Goal: Task Accomplishment & Management: Complete application form

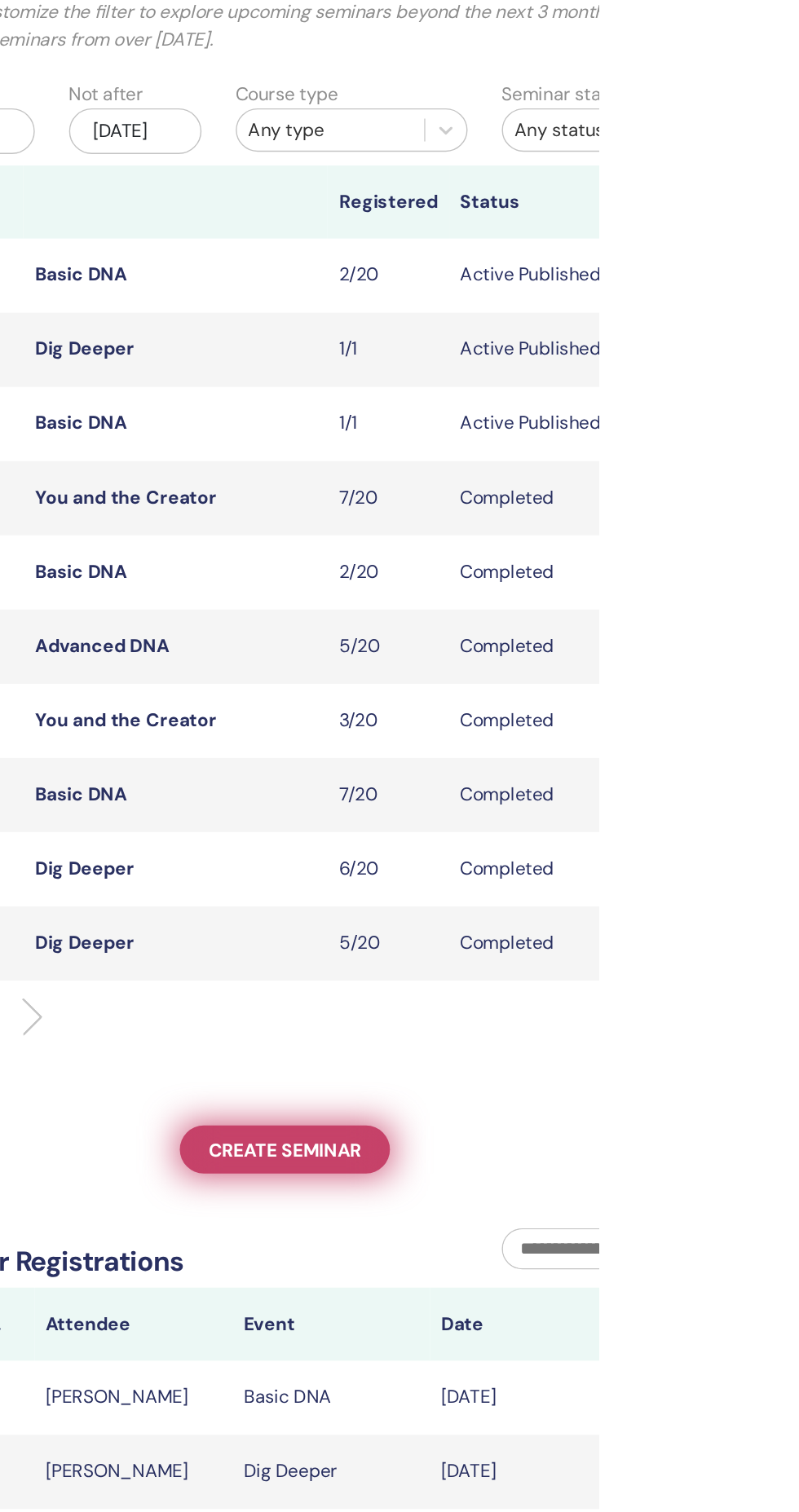
click at [621, 954] on link "Create seminar" at bounding box center [574, 936] width 150 height 34
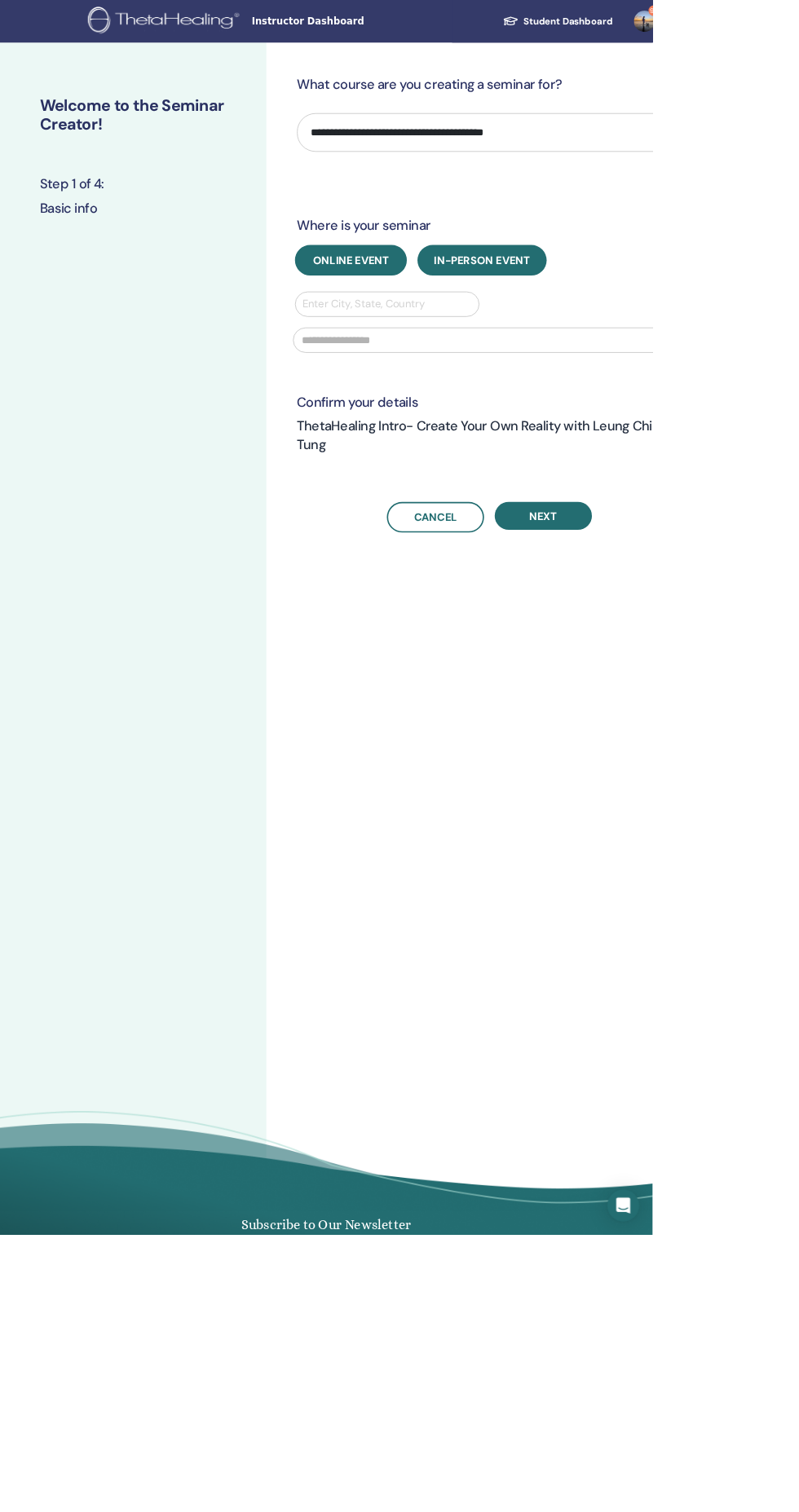
click at [435, 319] on span "Online Event" at bounding box center [429, 320] width 93 height 18
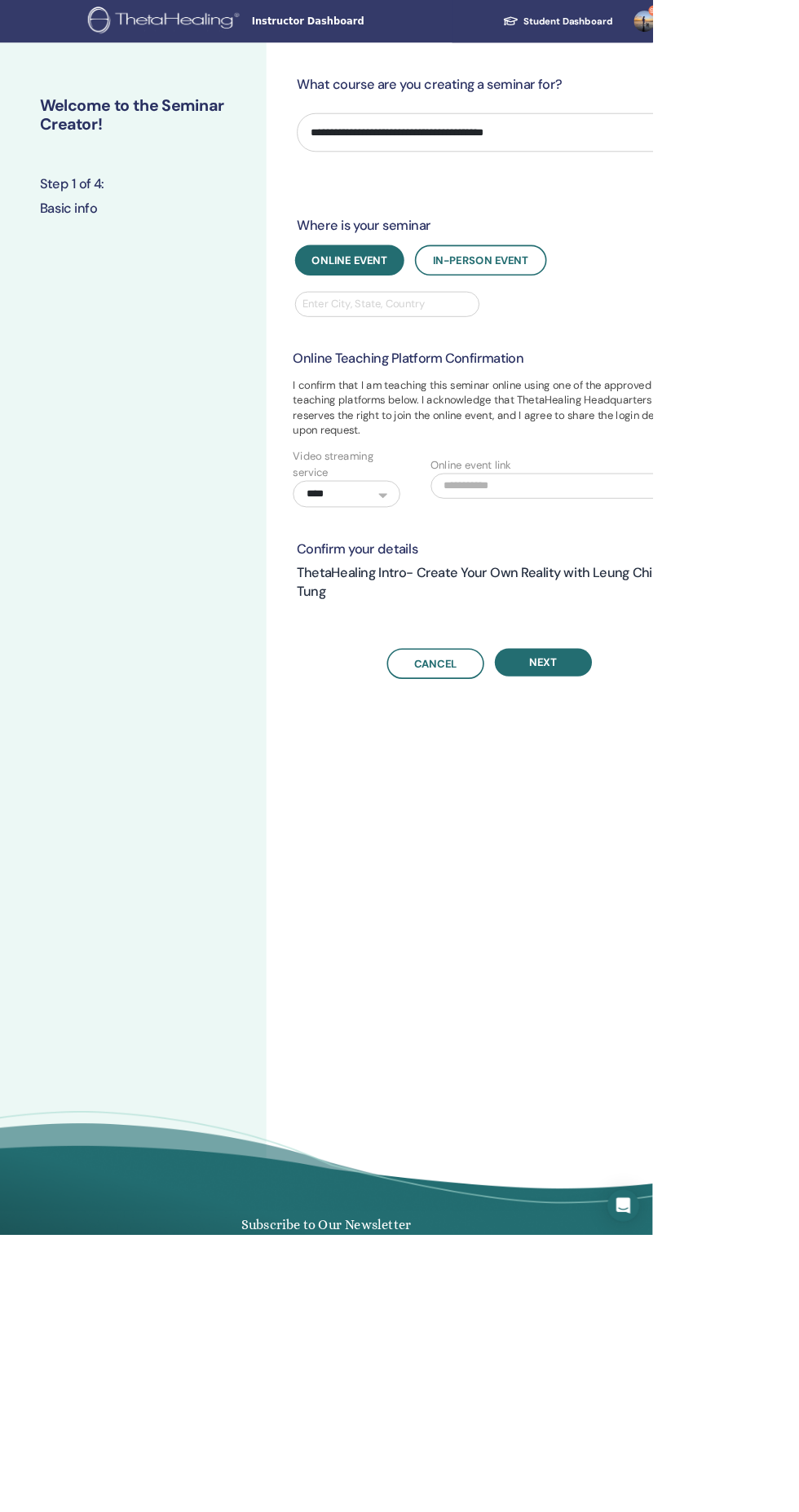
click at [735, 162] on select "**********" at bounding box center [599, 162] width 471 height 47
select select "**"
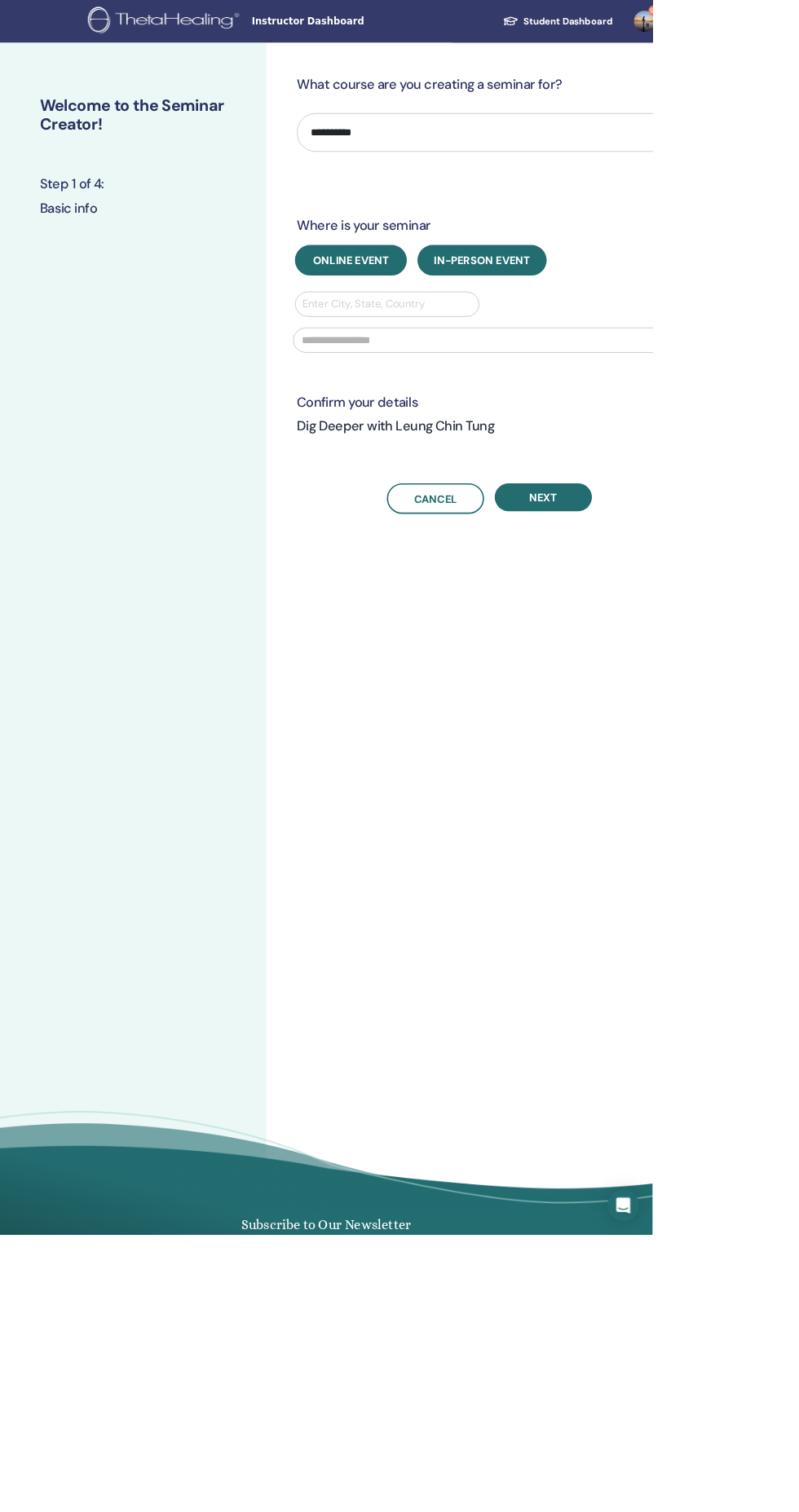
click at [434, 316] on span "Online Event" at bounding box center [429, 320] width 93 height 18
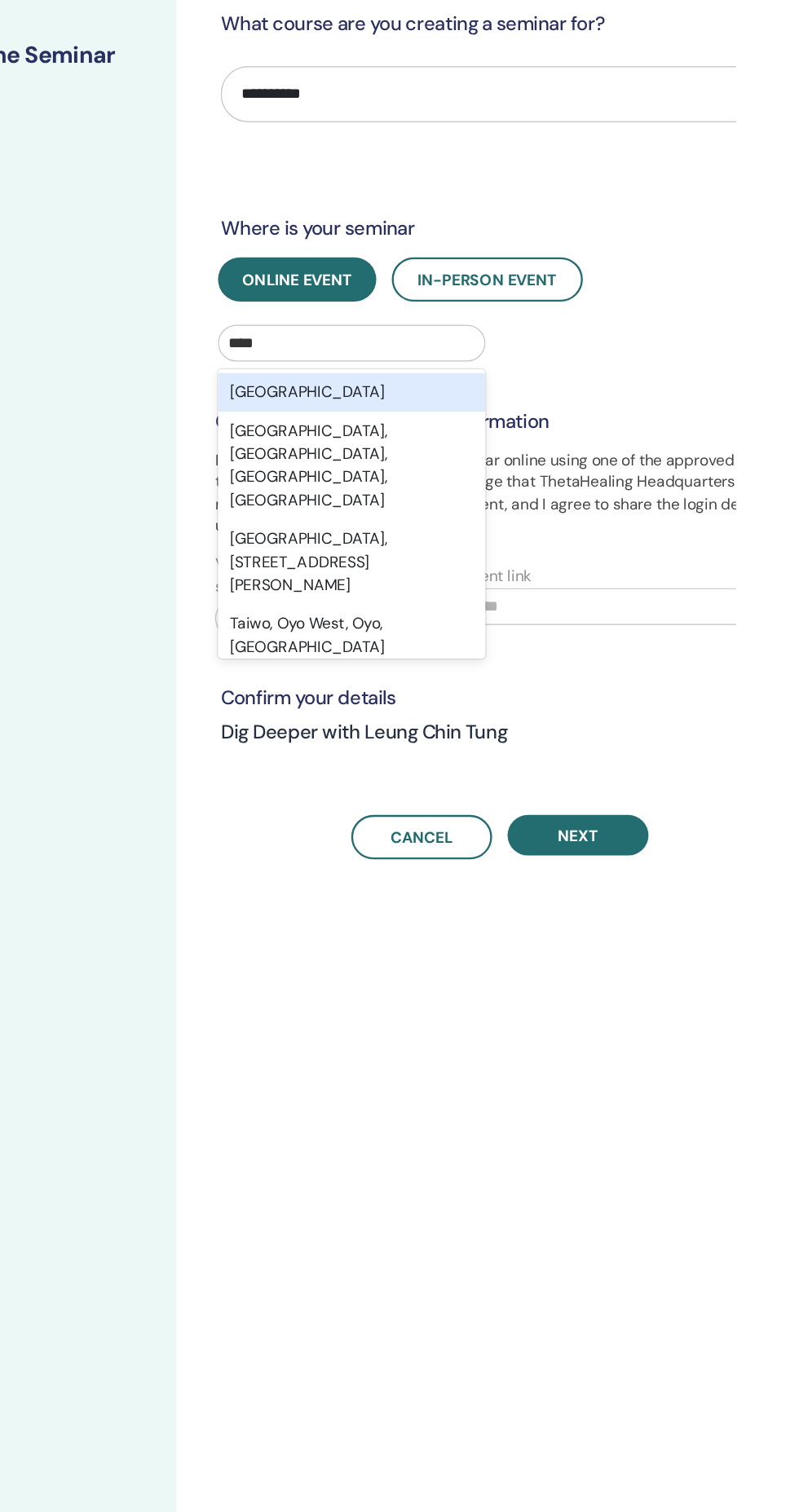
click at [539, 406] on div "Taiwan" at bounding box center [474, 413] width 226 height 32
type input "****"
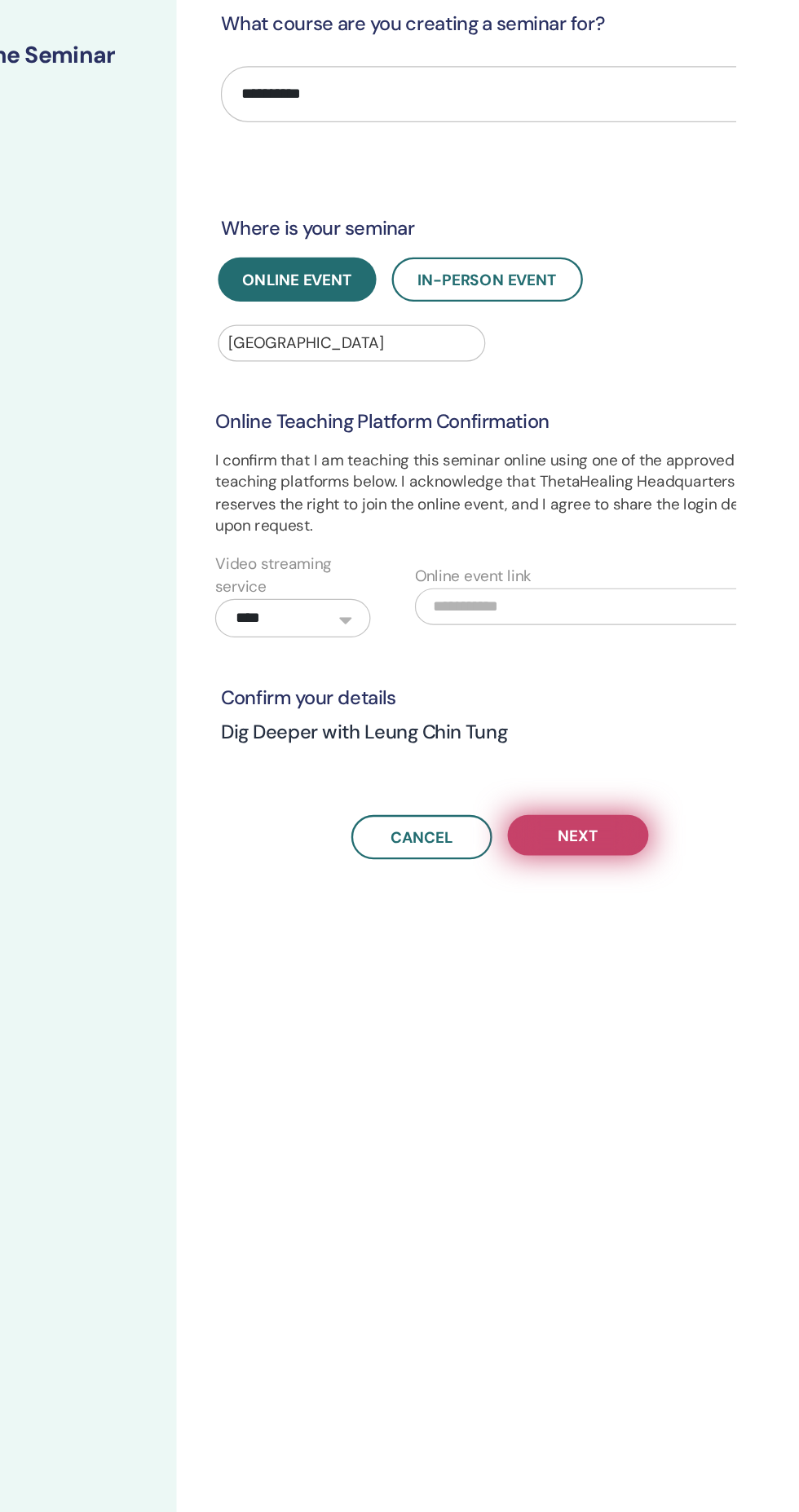
click at [706, 784] on button "Next" at bounding box center [666, 788] width 119 height 34
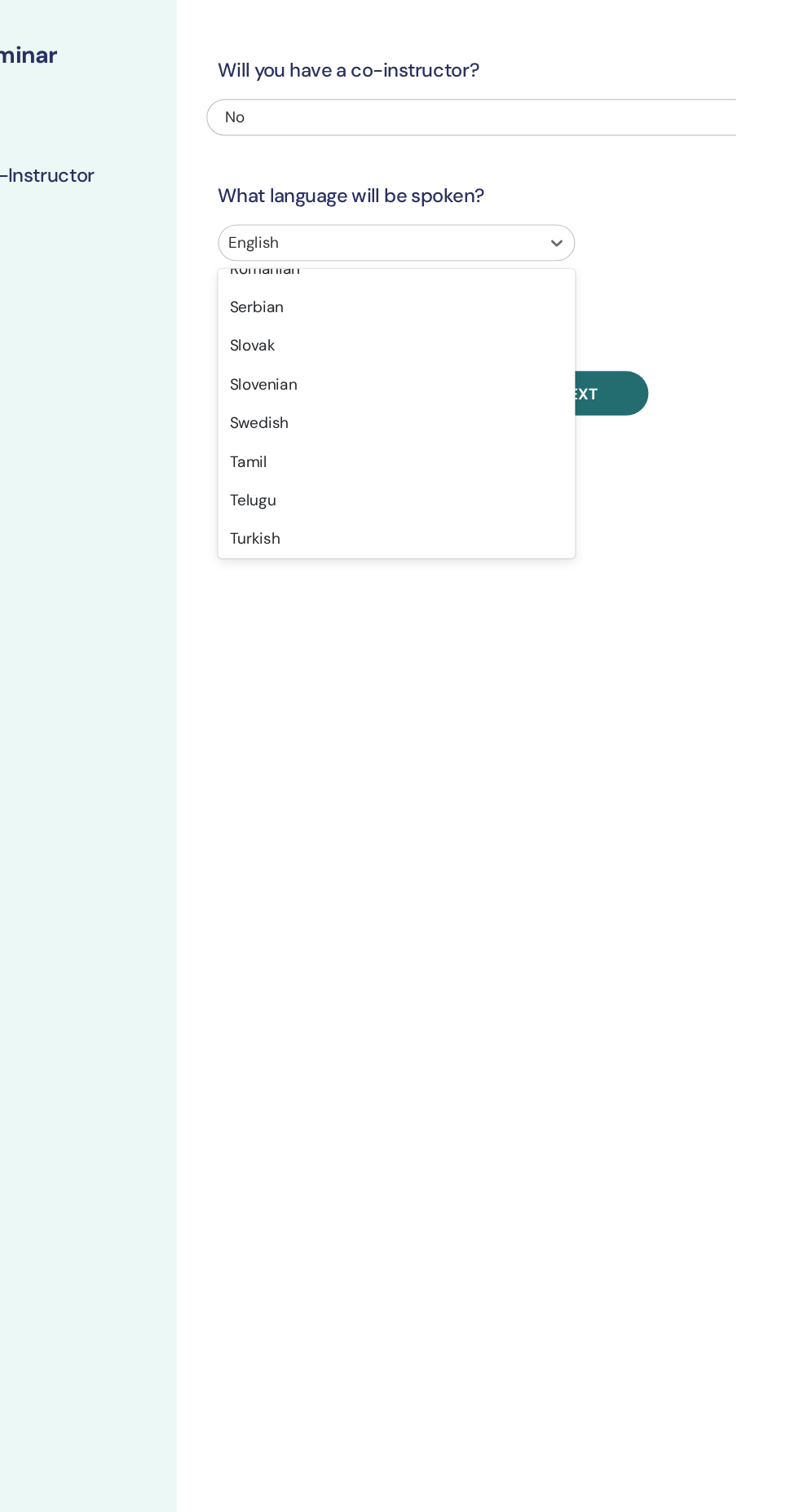
scroll to position [1295, 0]
click at [432, 498] on div "Wu Chinese" at bounding box center [512, 501] width 302 height 32
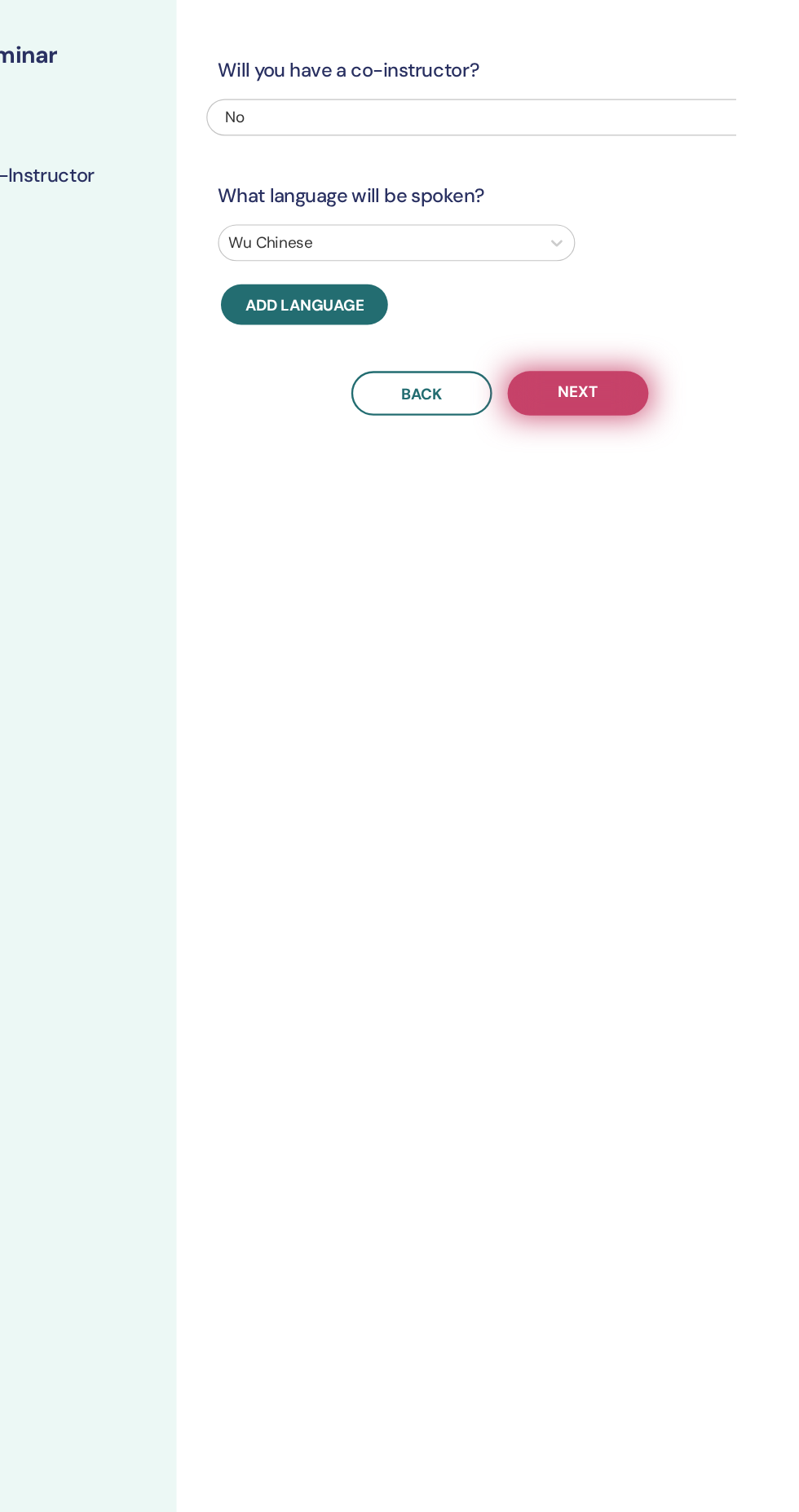
click at [705, 412] on button "Next" at bounding box center [666, 414] width 119 height 37
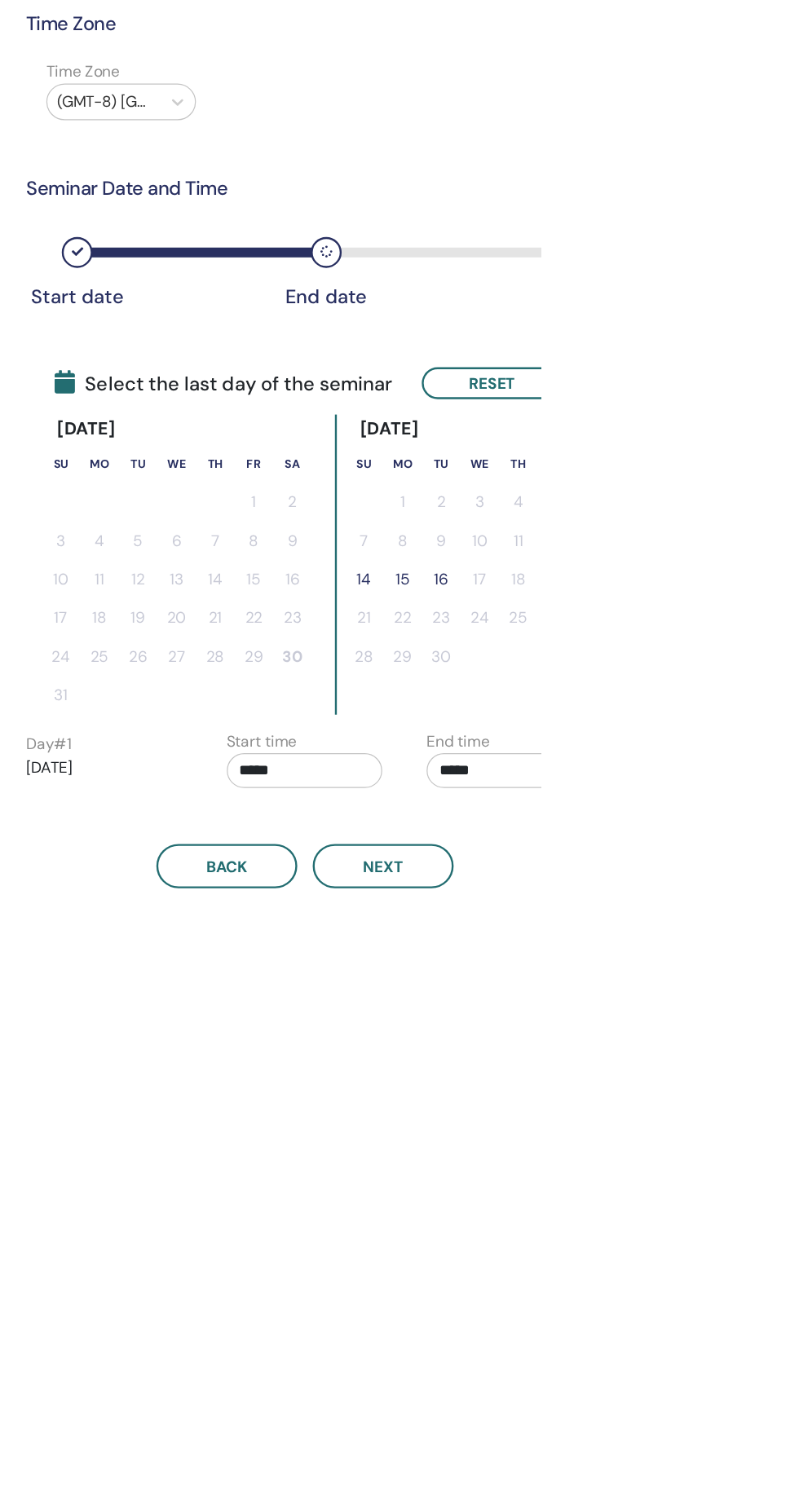
click at [649, 578] on button "14" at bounding box center [648, 572] width 32 height 32
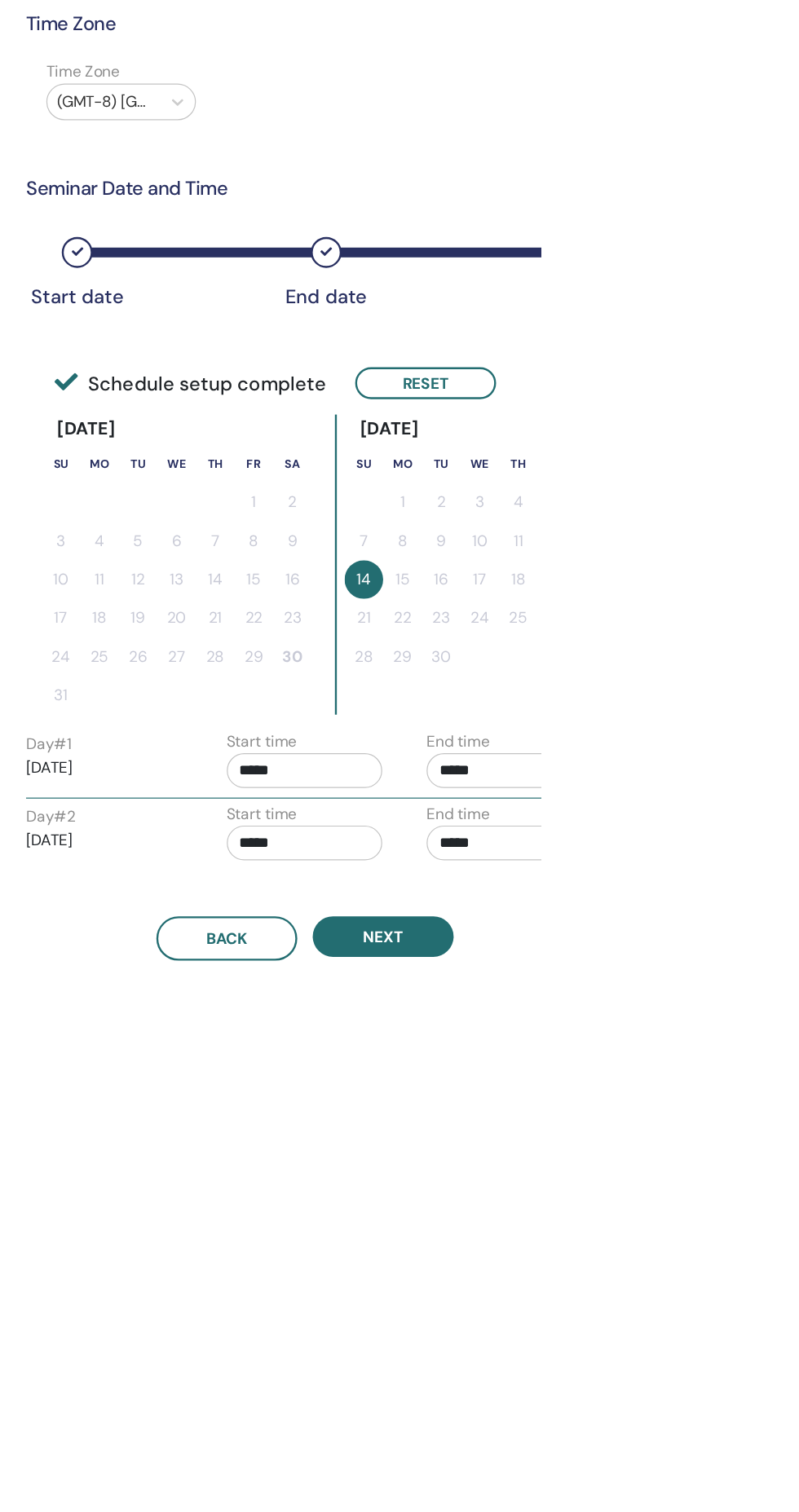
click at [644, 572] on button "14" at bounding box center [648, 572] width 32 height 32
click at [707, 401] on button "Reset" at bounding box center [701, 407] width 119 height 27
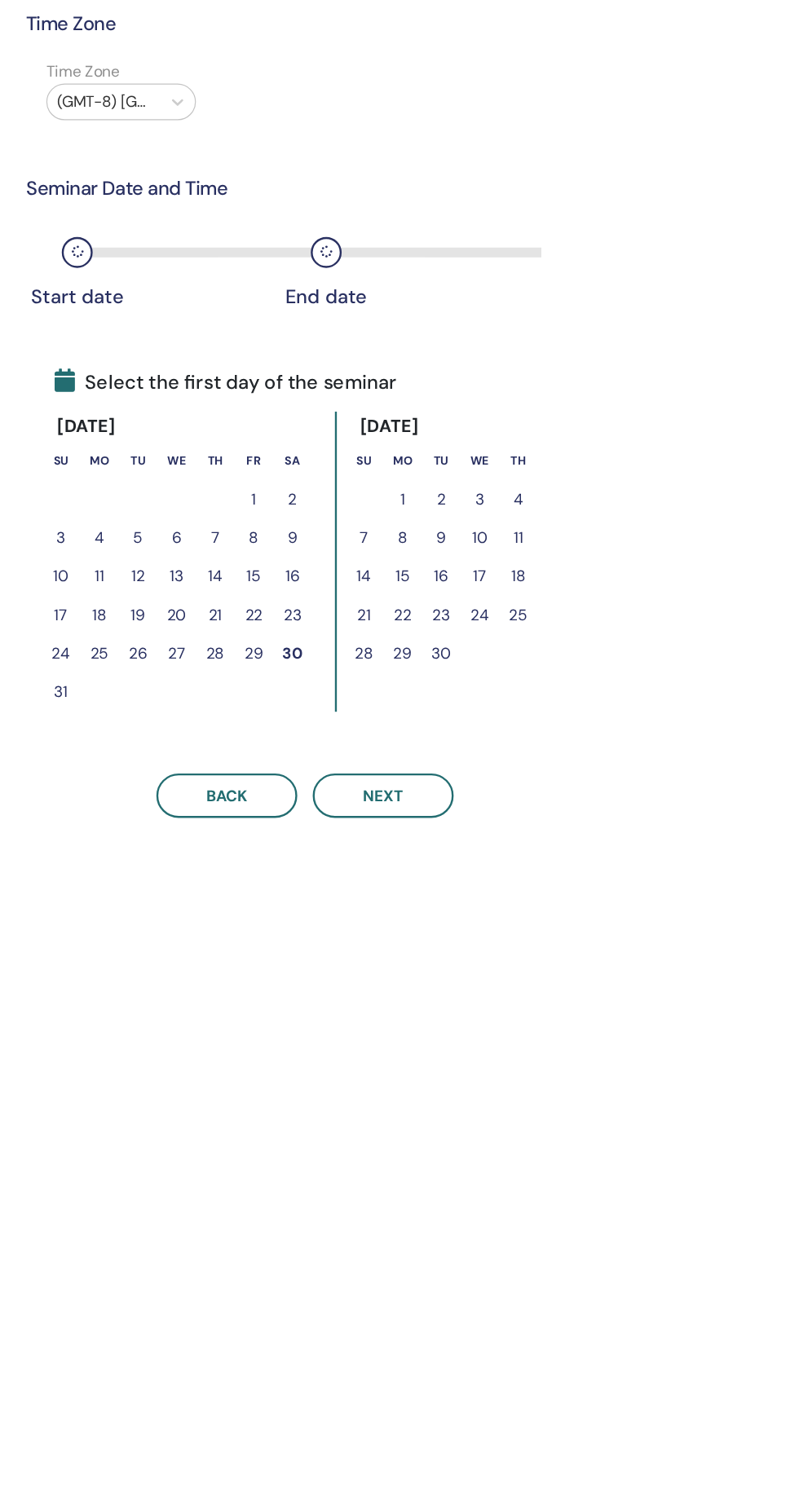
click at [799, 537] on button "12" at bounding box center [812, 537] width 32 height 32
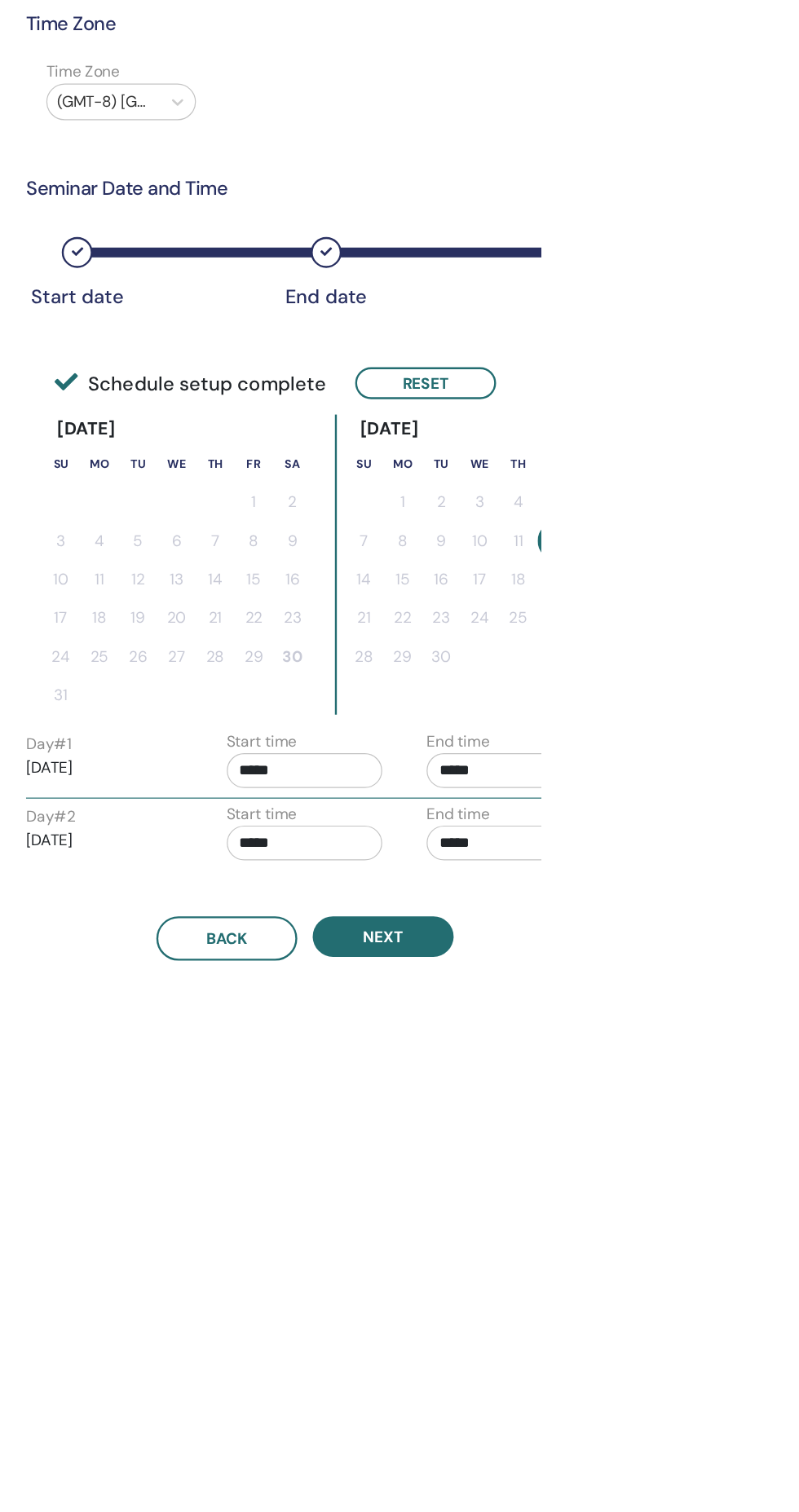
click at [710, 909] on div "Time Zone Time Zone (GMT-8) US/Alaska Seminar Date and Time Start date End date…" at bounding box center [652, 788] width 652 height 1472
click at [704, 880] on button "Next" at bounding box center [666, 874] width 119 height 34
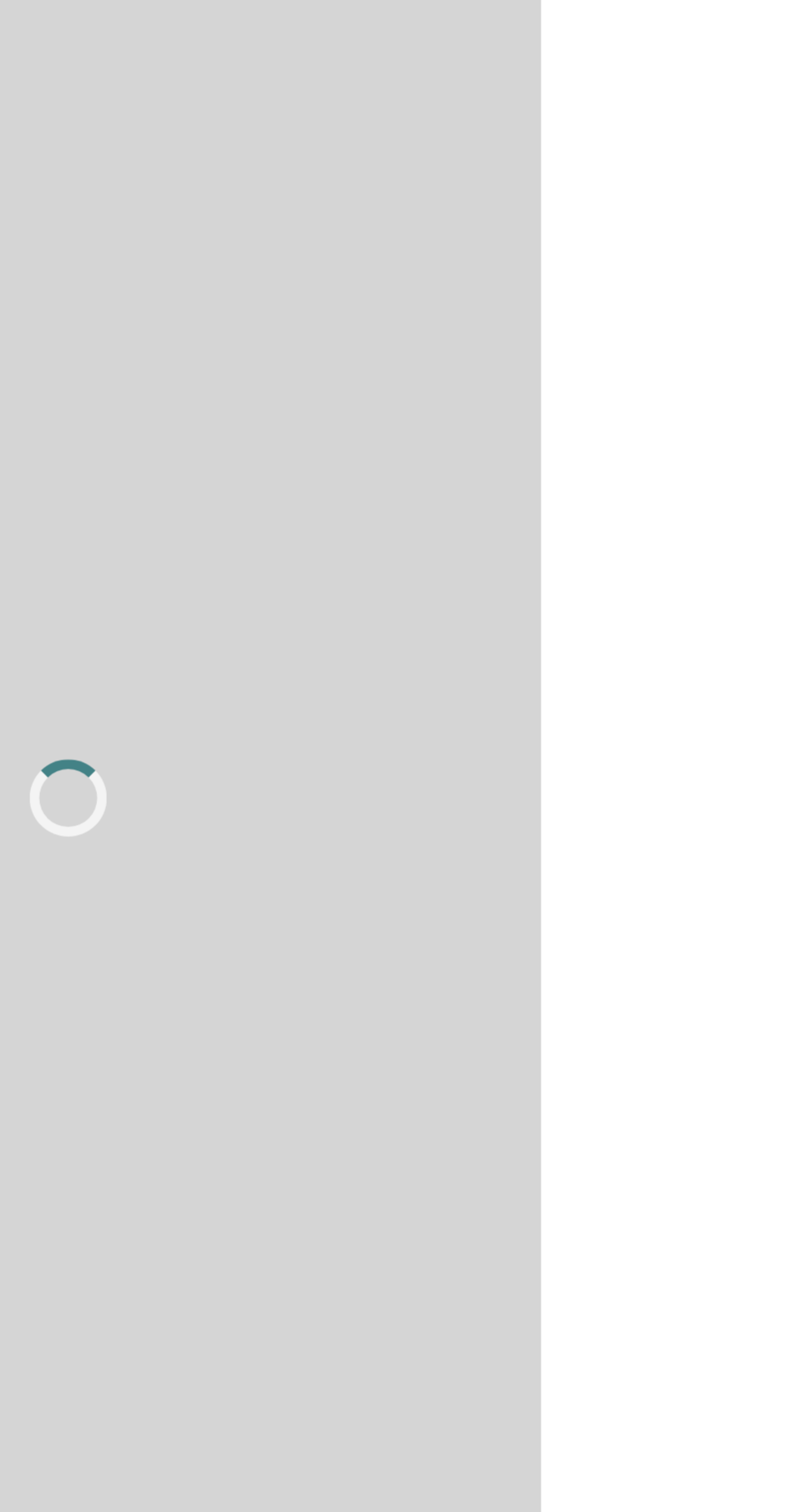
scroll to position [0, 0]
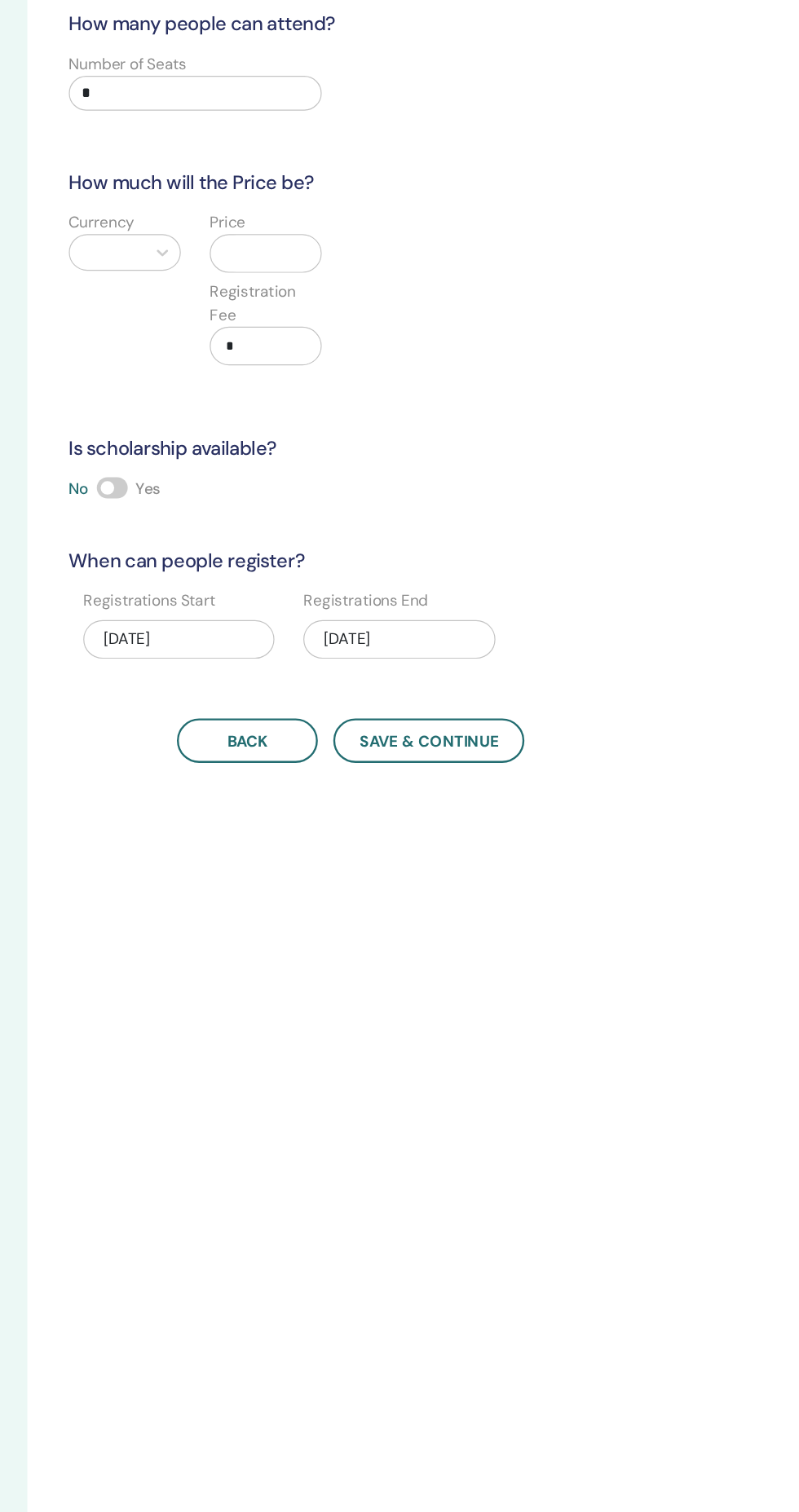
click at [469, 155] on input "*" at bounding box center [468, 161] width 214 height 29
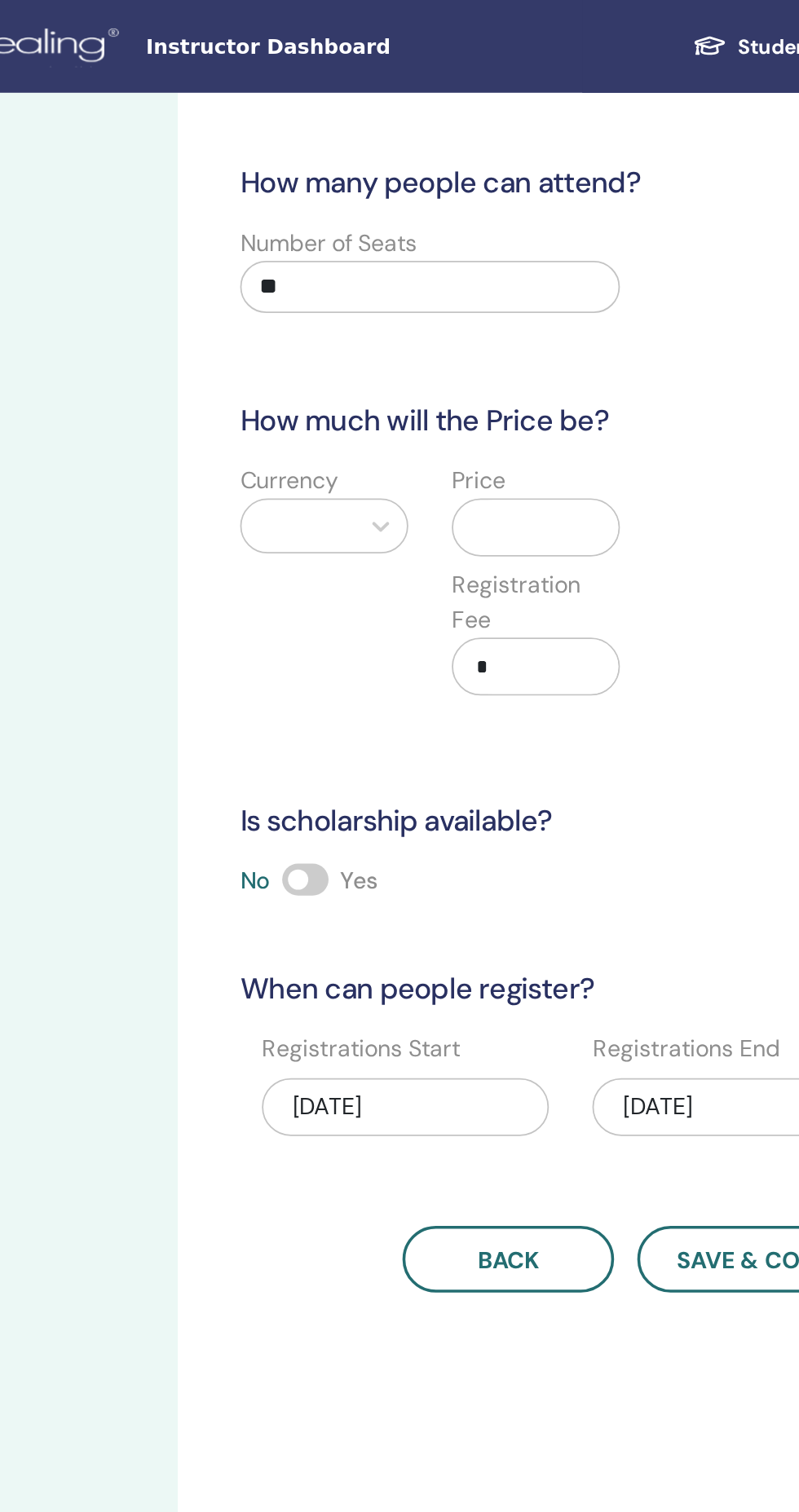
type input "**"
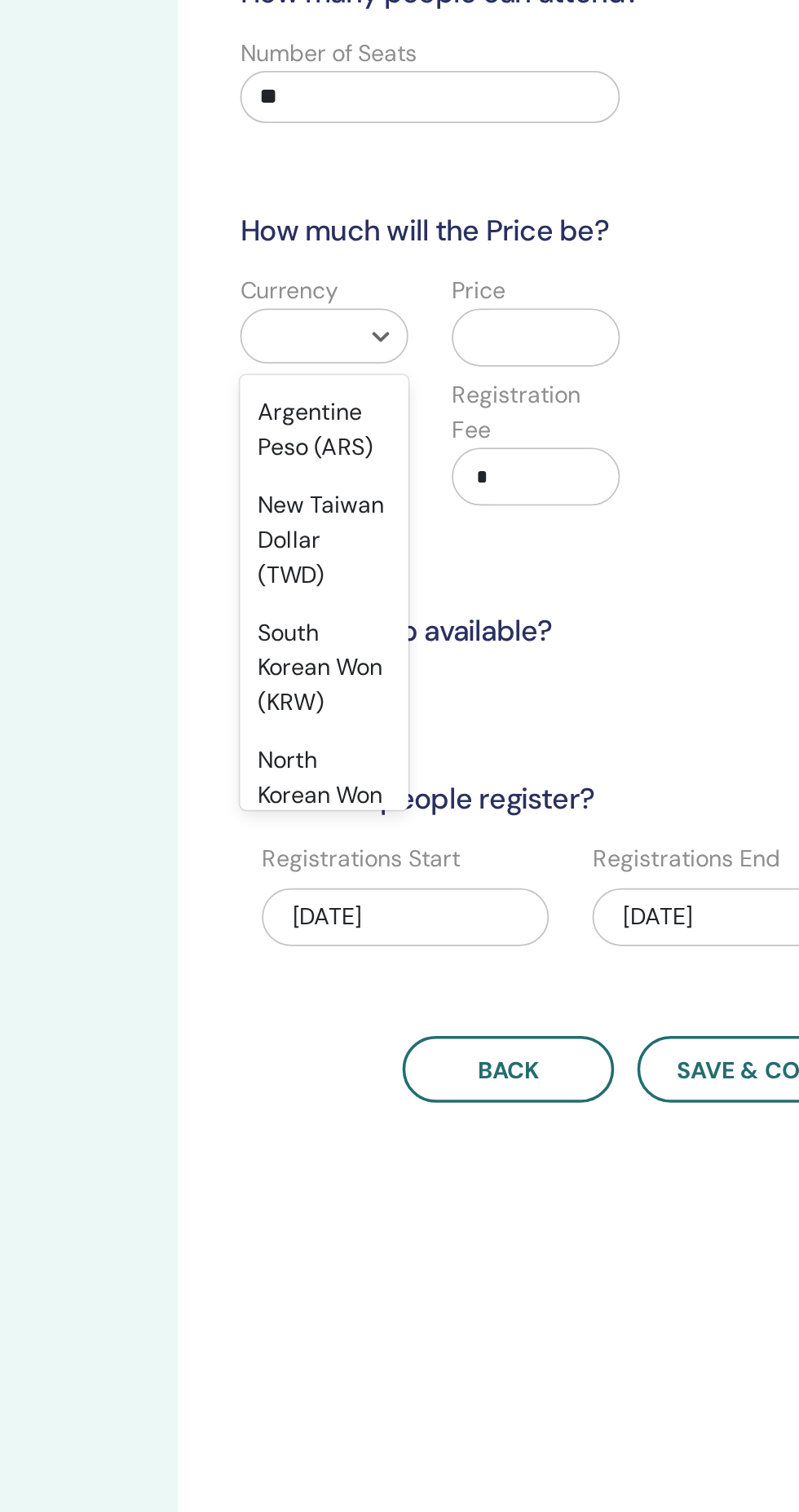
scroll to position [1893, 0]
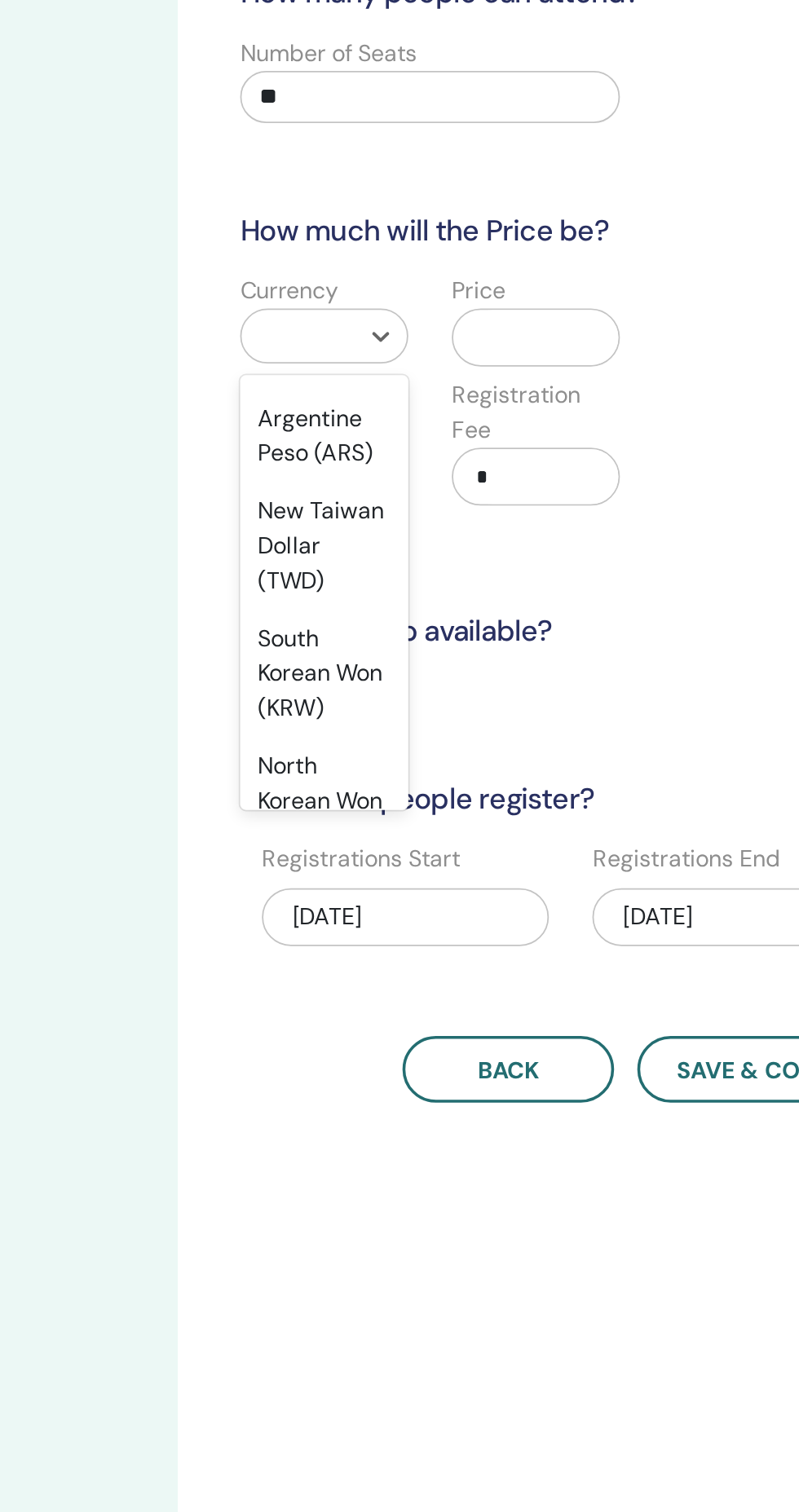
click at [422, 415] on div "New Taiwan Dollar (TWD)" at bounding box center [409, 413] width 95 height 71
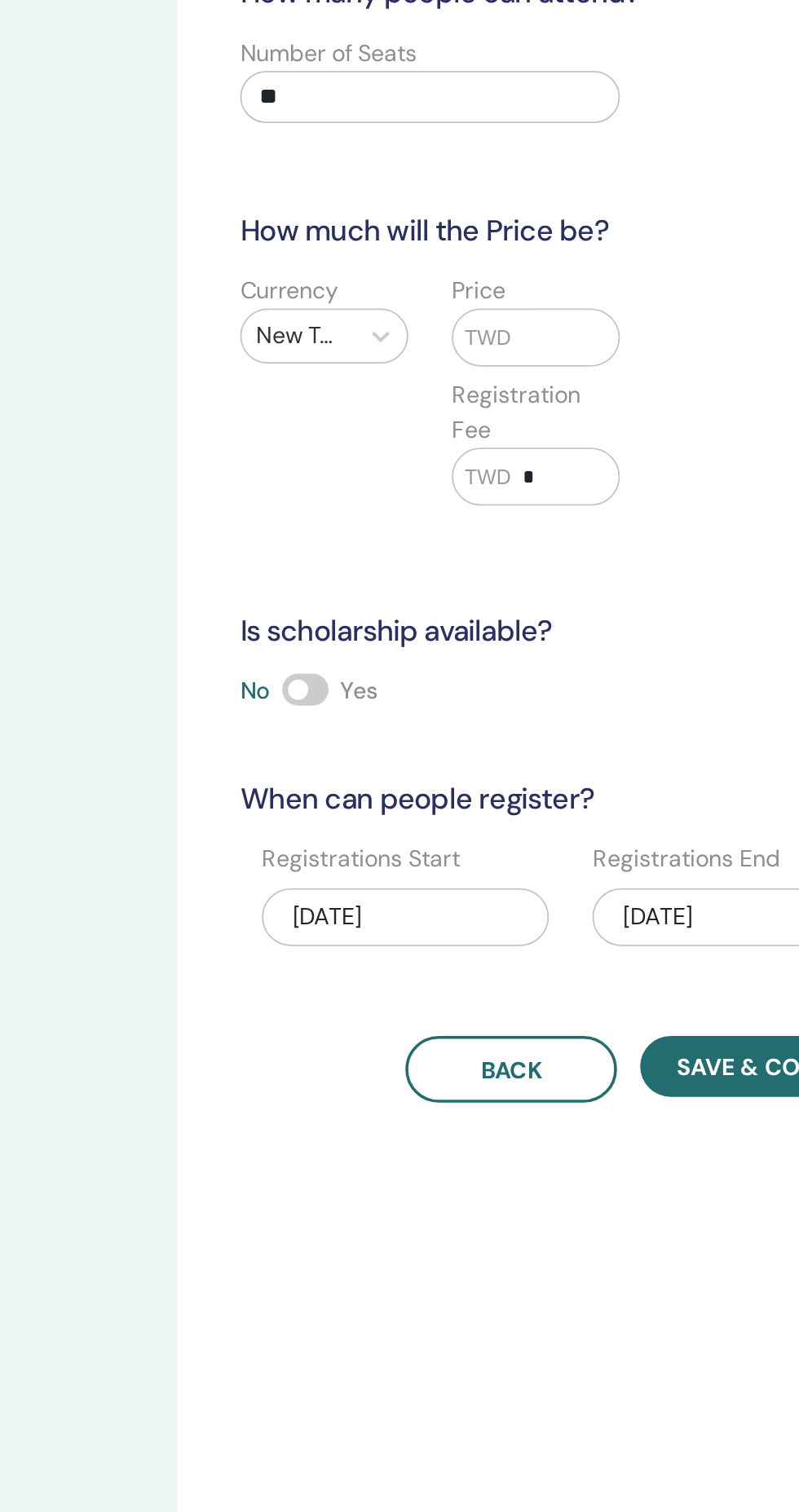
click at [565, 298] on input "text" at bounding box center [545, 297] width 61 height 31
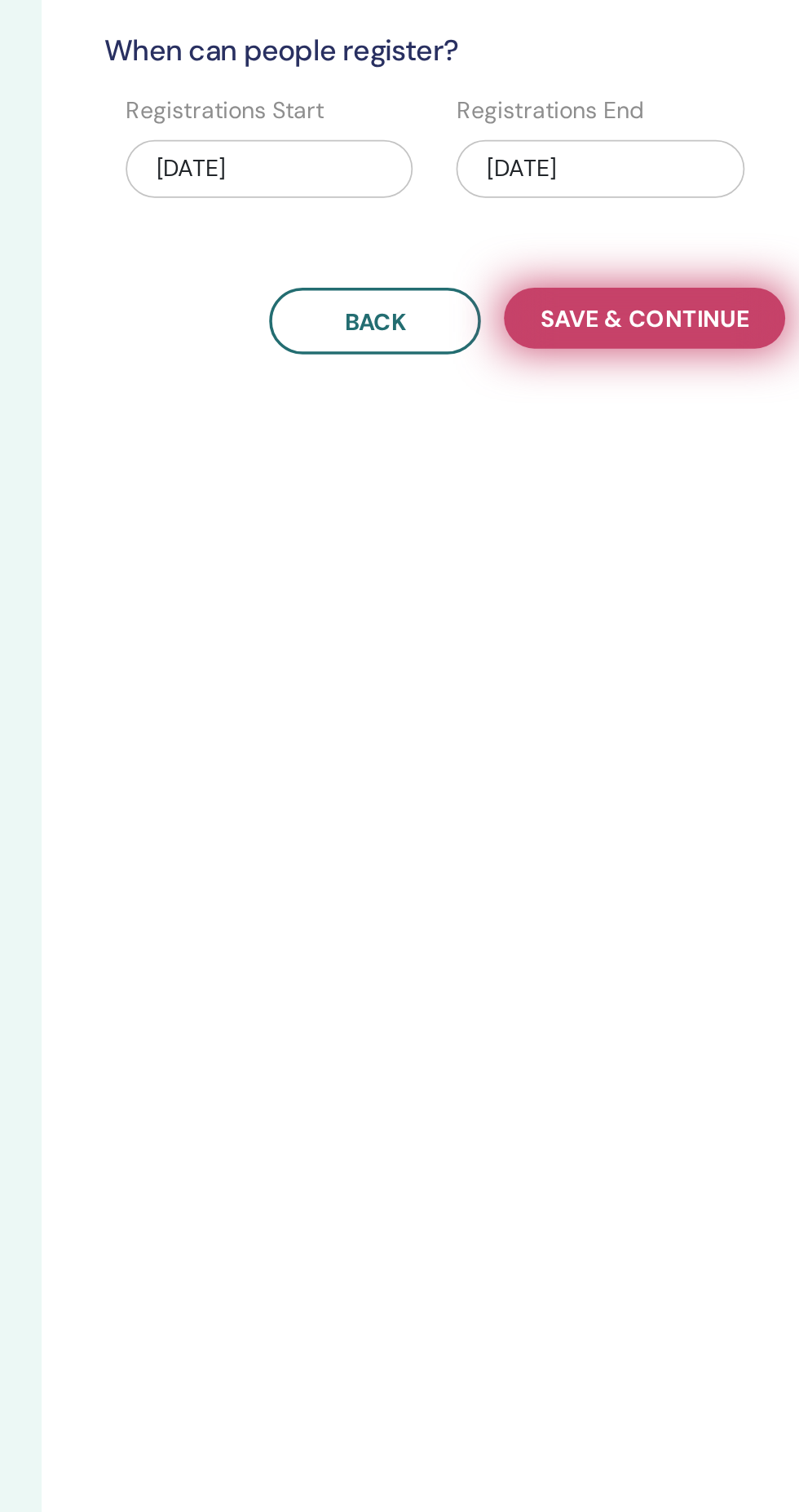
type input "*****"
click at [689, 704] on span "Save & Continue" at bounding box center [666, 708] width 117 height 18
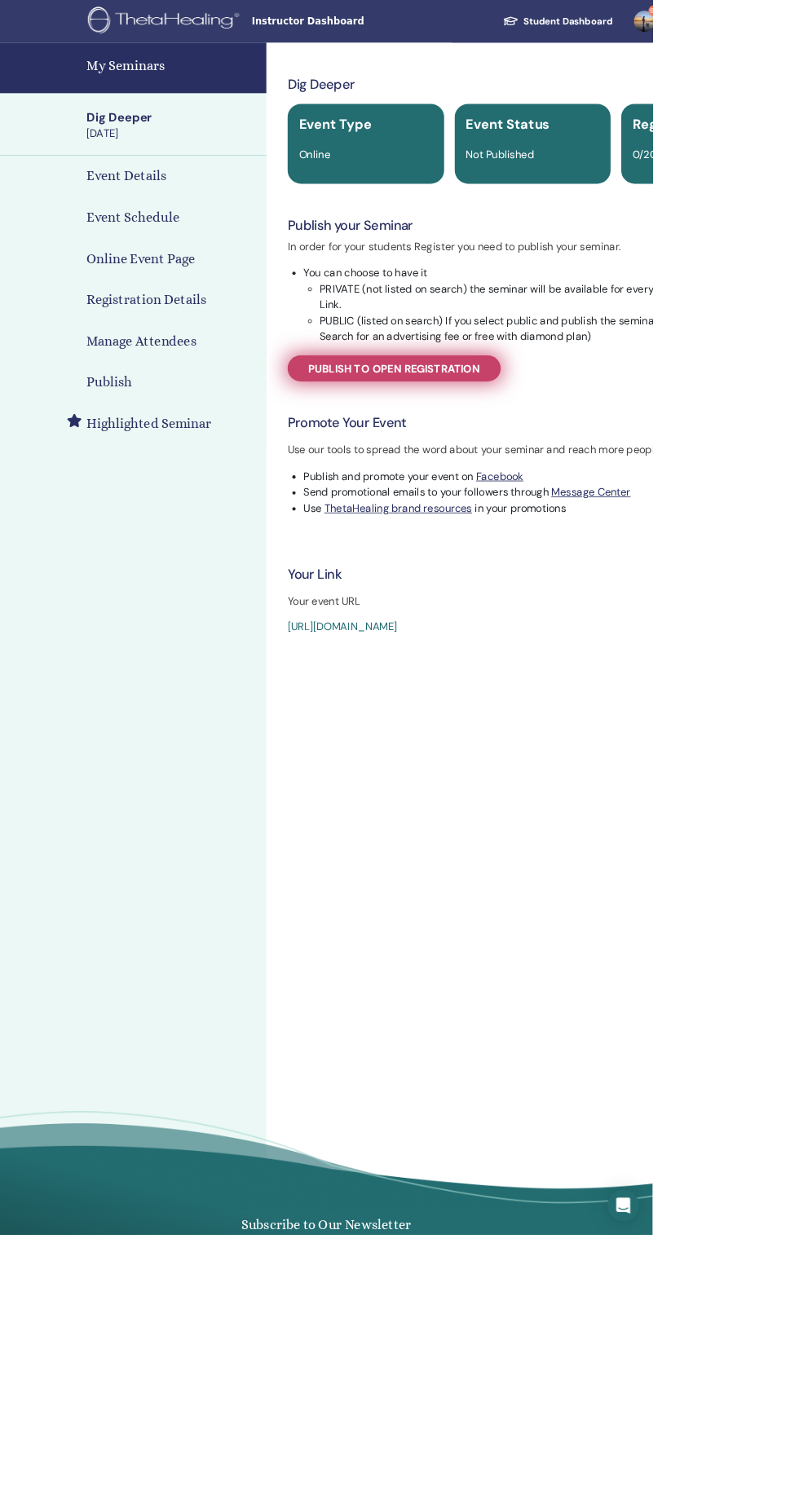
click at [372, 445] on link "Publish to open registration" at bounding box center [482, 451] width 261 height 32
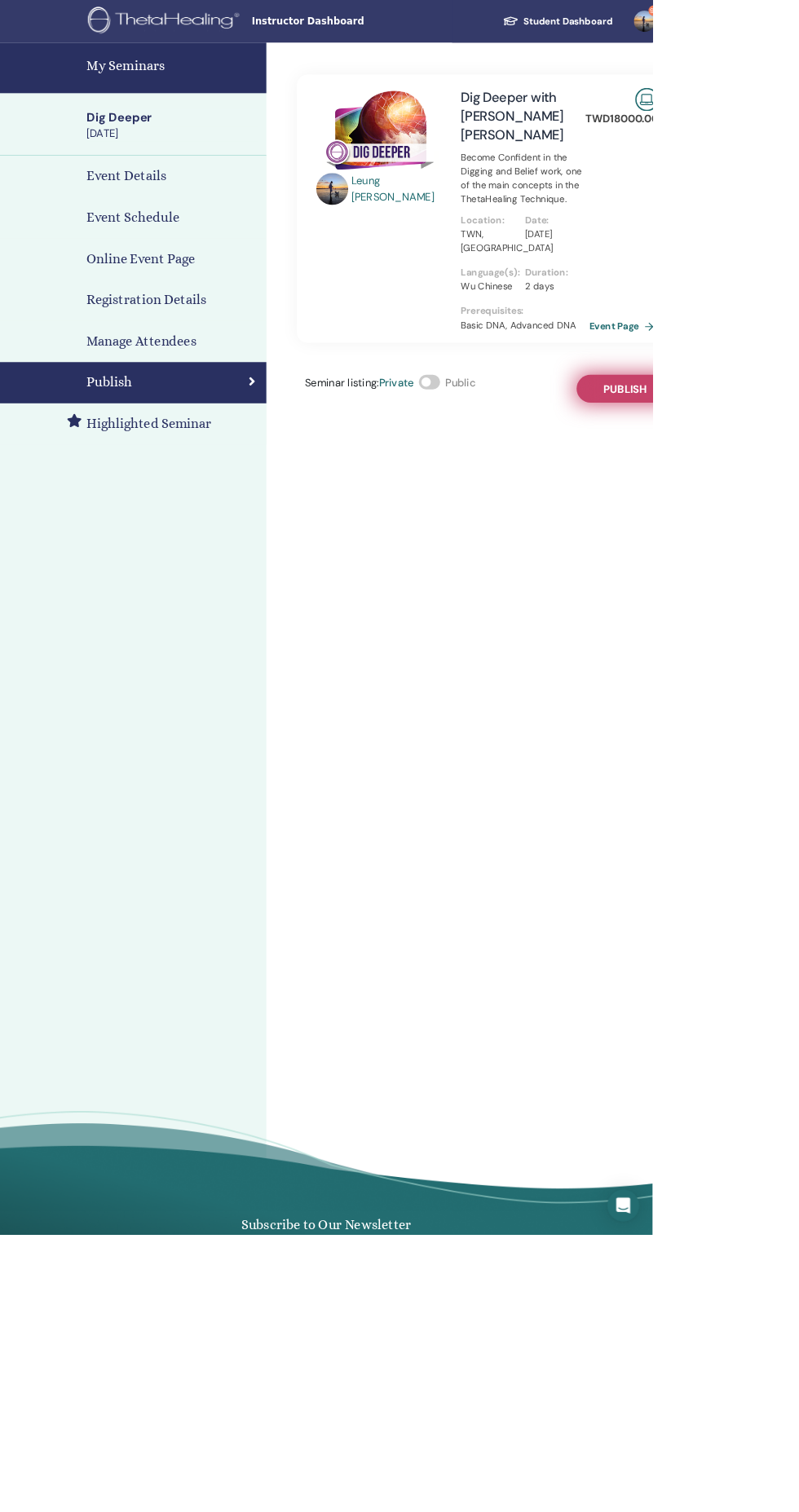
click at [742, 459] on button "Publish" at bounding box center [766, 476] width 119 height 34
click at [750, 387] on link "Event Page" at bounding box center [768, 399] width 86 height 24
click at [731, 459] on div "Seminar listing : Private Public Published" at bounding box center [599, 476] width 471 height 34
